Goal: Check status: Check status

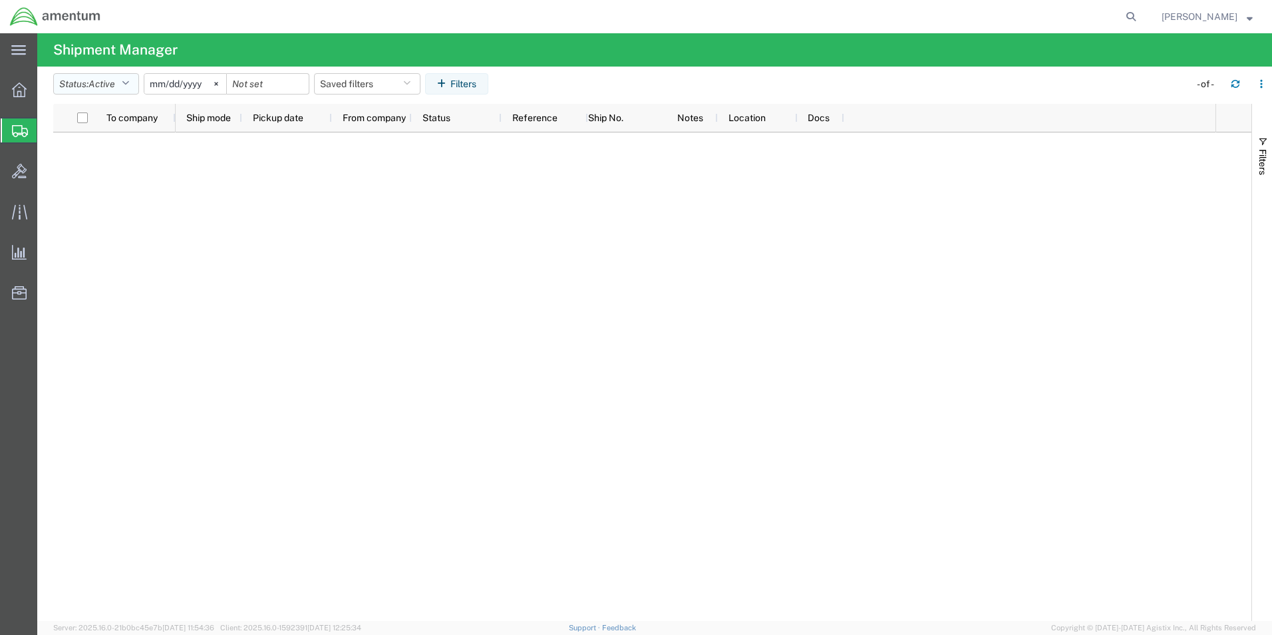
click at [129, 83] on icon "button" at bounding box center [125, 83] width 7 height 9
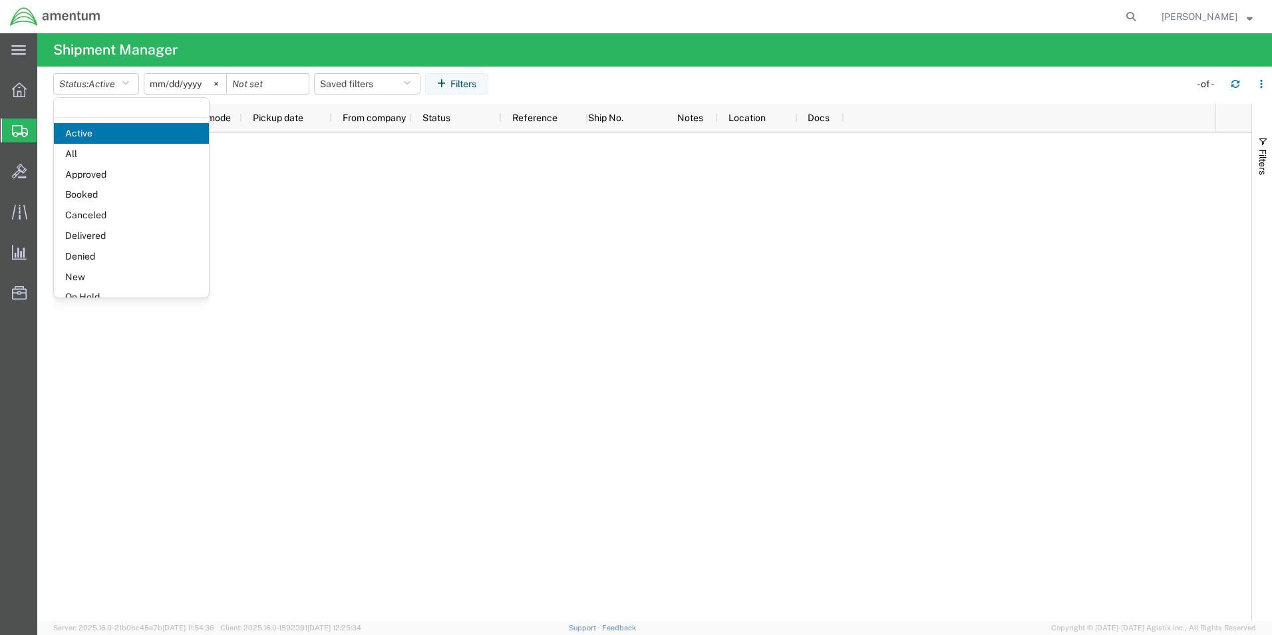
drag, startPoint x: 96, startPoint y: 157, endPoint x: 104, endPoint y: 155, distance: 7.6
click at [98, 157] on span "All" at bounding box center [131, 154] width 155 height 21
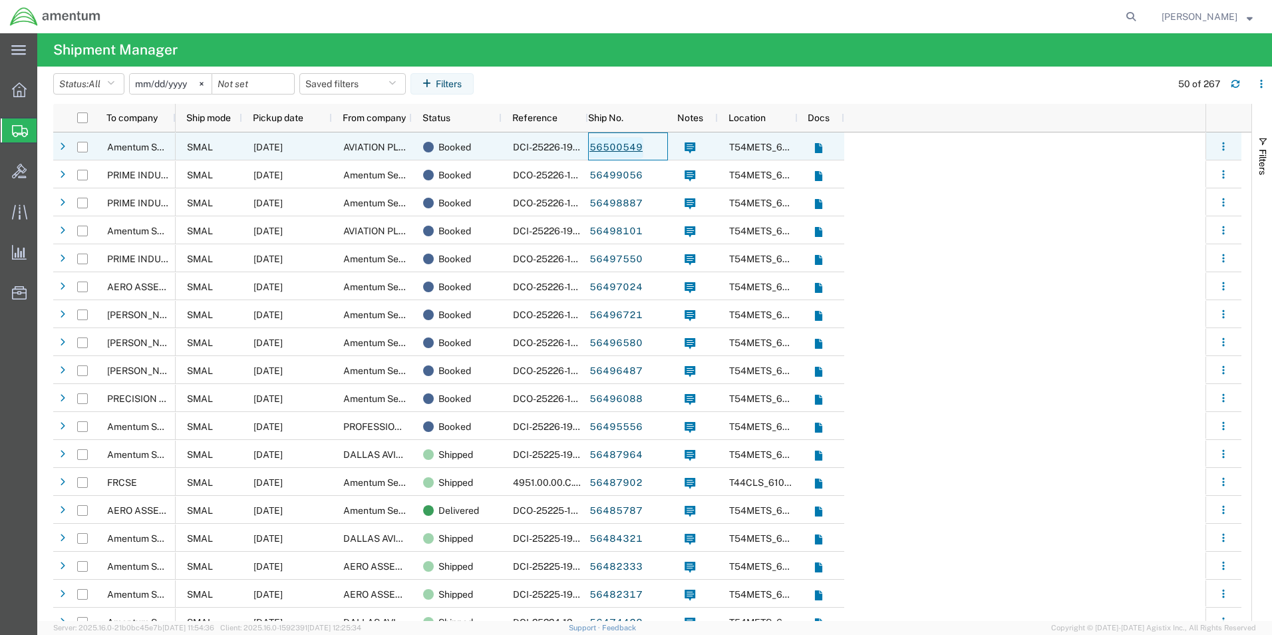
click at [633, 148] on link "56500549" at bounding box center [616, 147] width 55 height 21
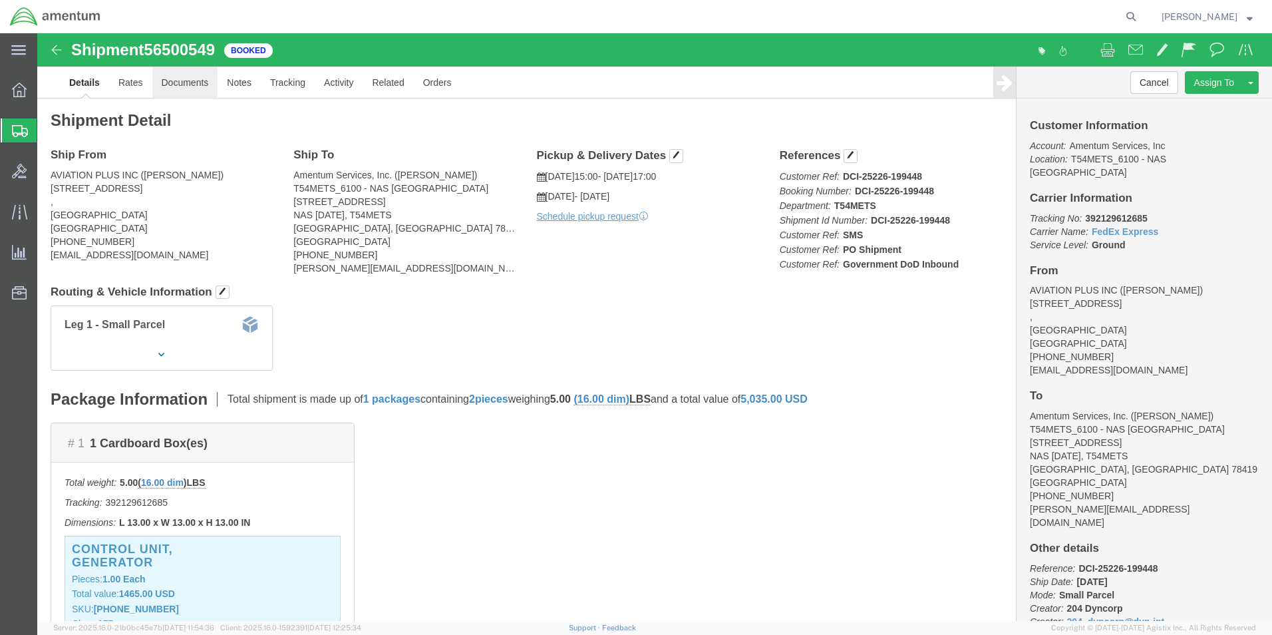
click link "Documents"
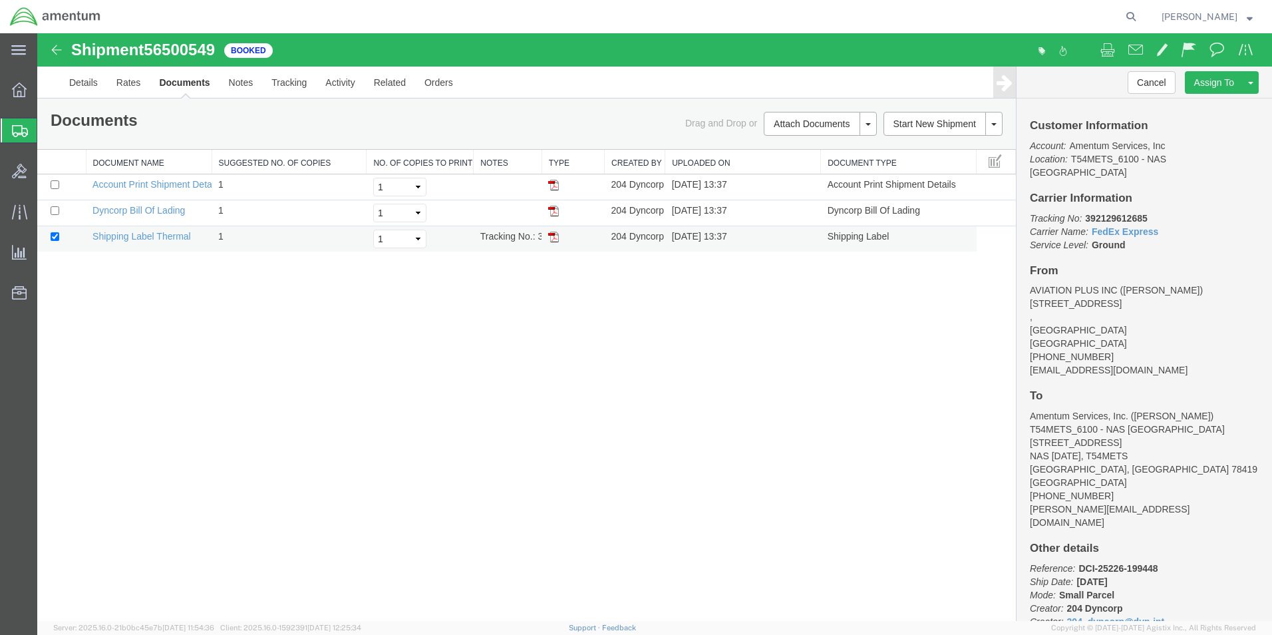
click at [555, 239] on img at bounding box center [553, 237] width 11 height 11
click at [57, 47] on img at bounding box center [57, 50] width 16 height 16
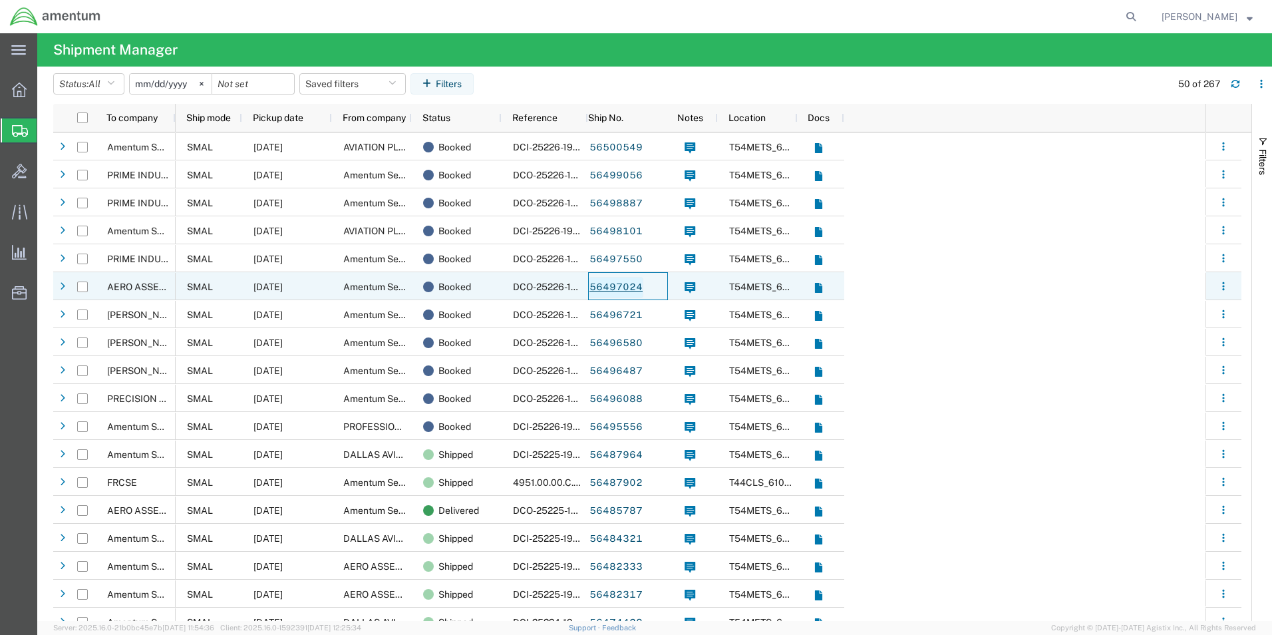
click at [616, 285] on link "56497024" at bounding box center [616, 287] width 55 height 21
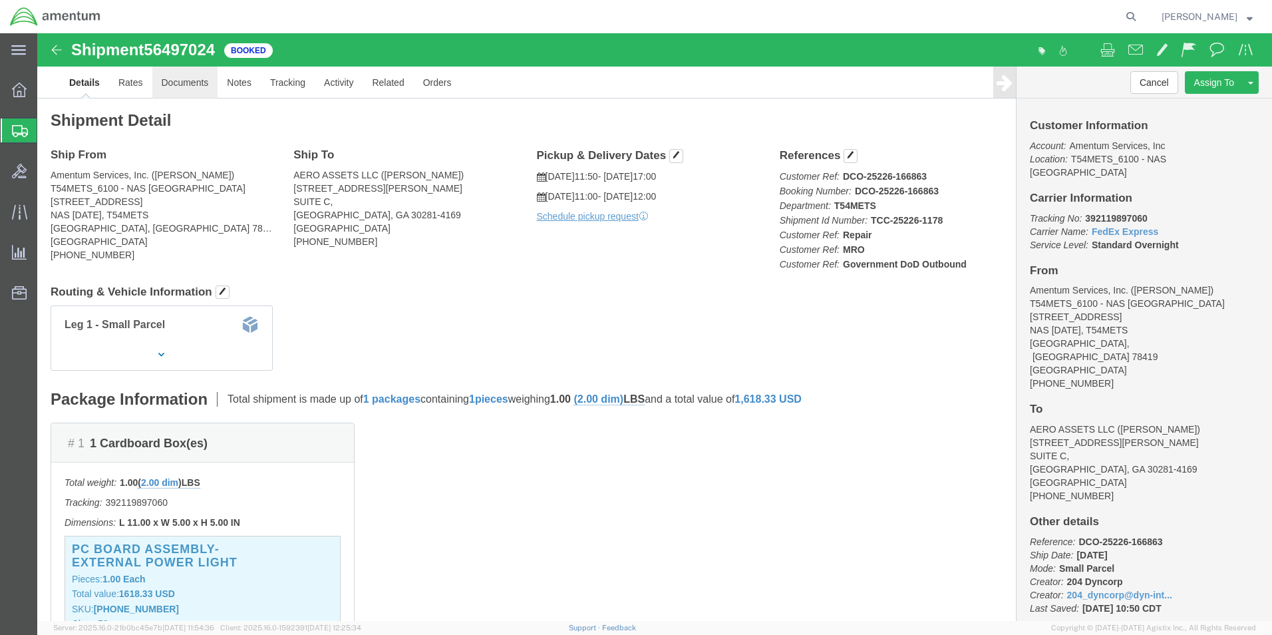
click link "Documents"
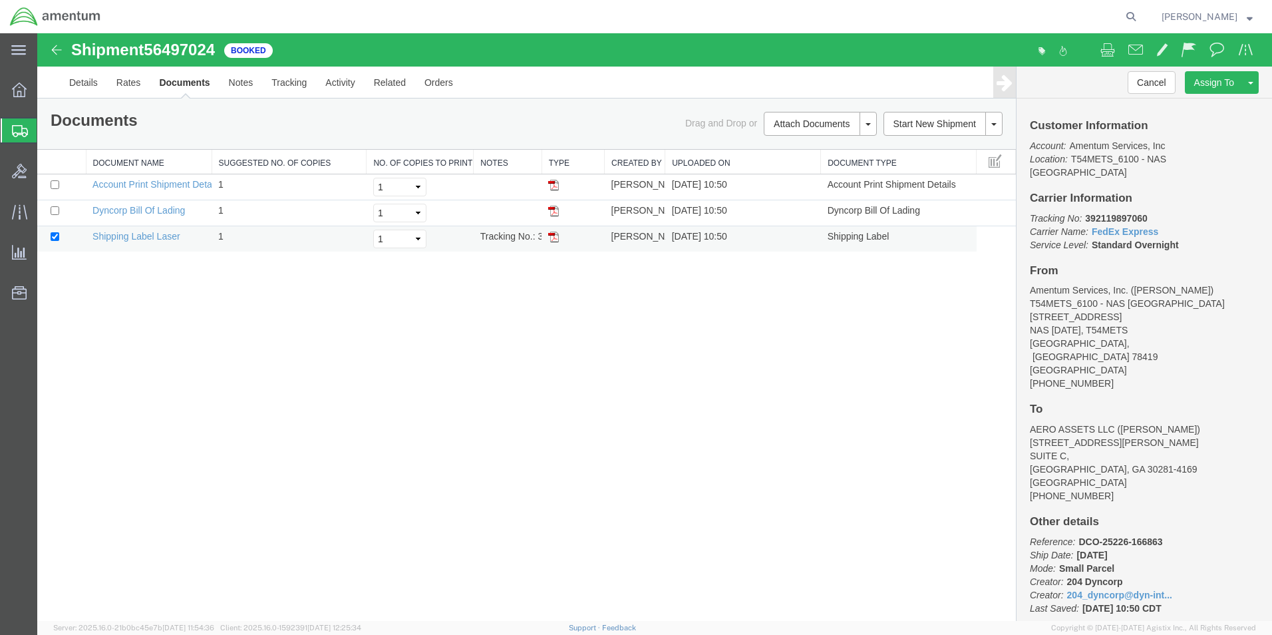
click at [556, 239] on img at bounding box center [553, 237] width 11 height 11
click at [185, 84] on link "Documents" at bounding box center [184, 83] width 69 height 32
click at [553, 234] on img at bounding box center [553, 237] width 11 height 11
click at [550, 237] on img at bounding box center [553, 237] width 11 height 11
click at [19, 125] on icon at bounding box center [20, 131] width 16 height 12
